Goal: Task Accomplishment & Management: Manage account settings

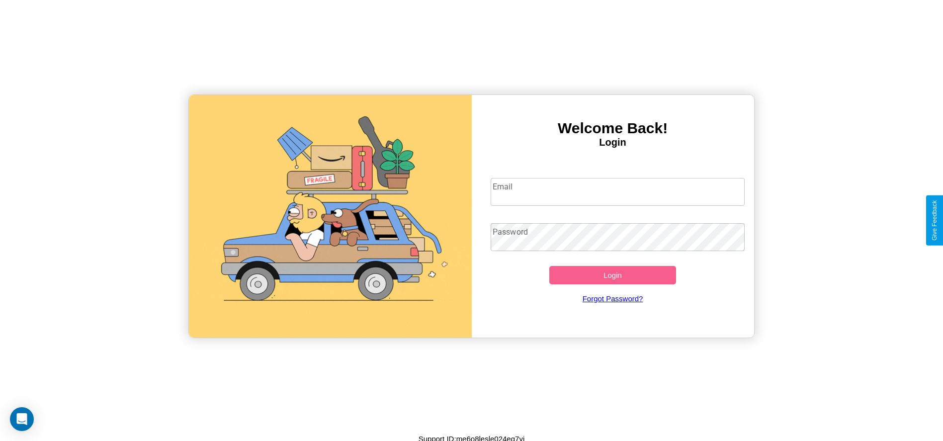
click at [617, 191] on input "Email" at bounding box center [617, 192] width 254 height 28
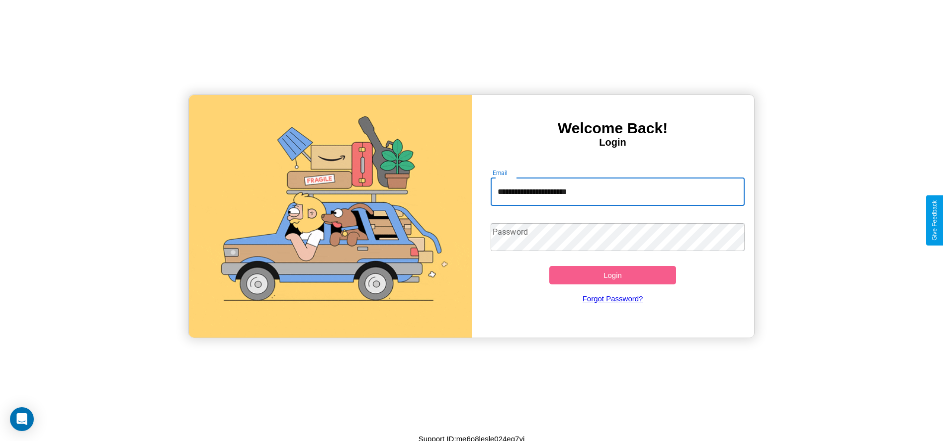
type input "**********"
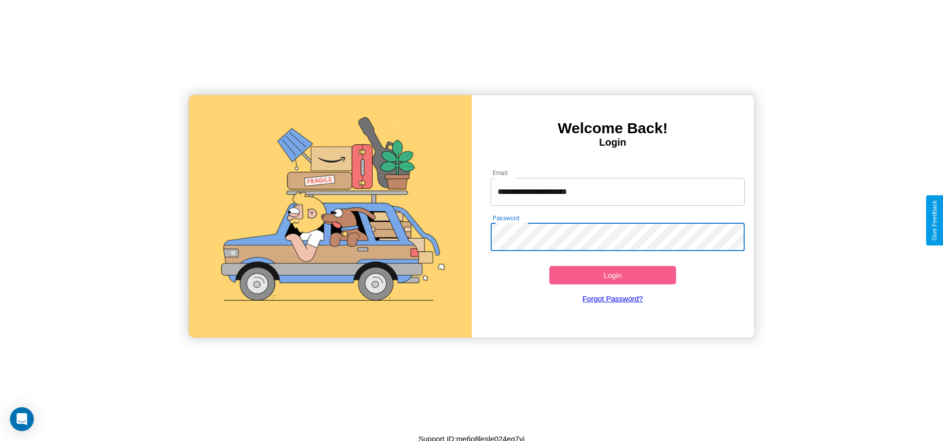
click at [612, 275] on button "Login" at bounding box center [612, 275] width 127 height 18
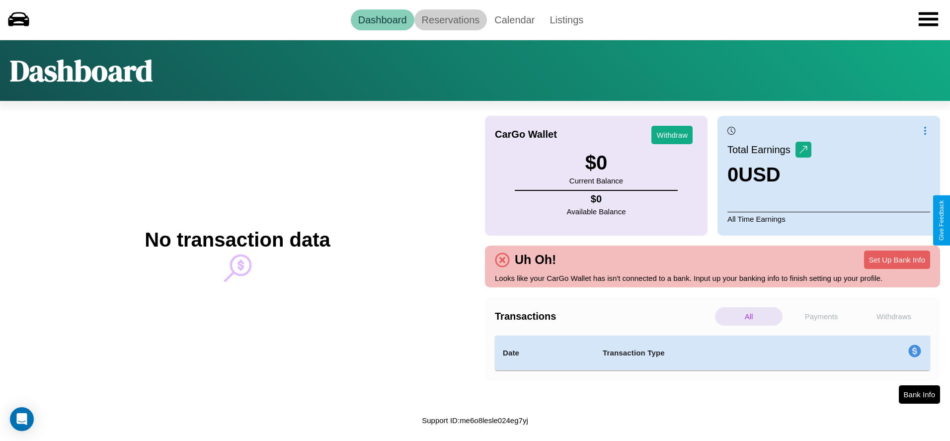
click at [450, 19] on link "Reservations" at bounding box center [450, 19] width 73 height 21
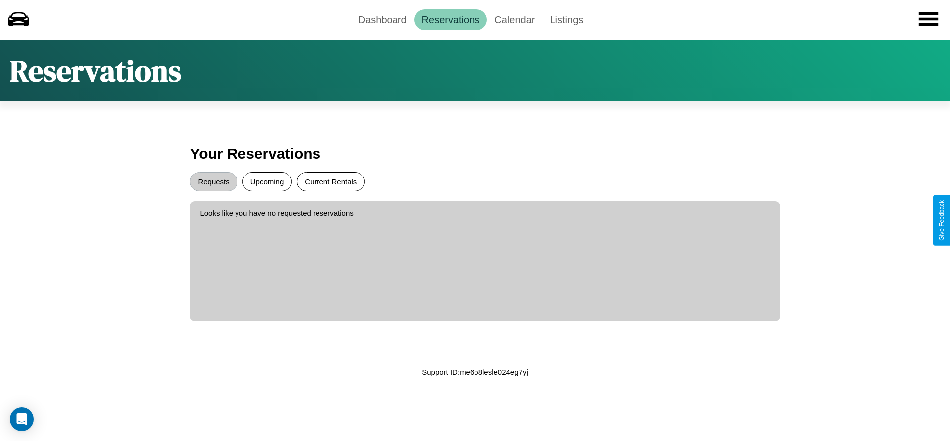
click at [330, 181] on button "Current Rentals" at bounding box center [331, 181] width 68 height 19
click at [267, 181] on button "Upcoming" at bounding box center [267, 181] width 50 height 19
click at [214, 181] on button "Requests" at bounding box center [213, 181] width 47 height 19
